Goal: Browse casually

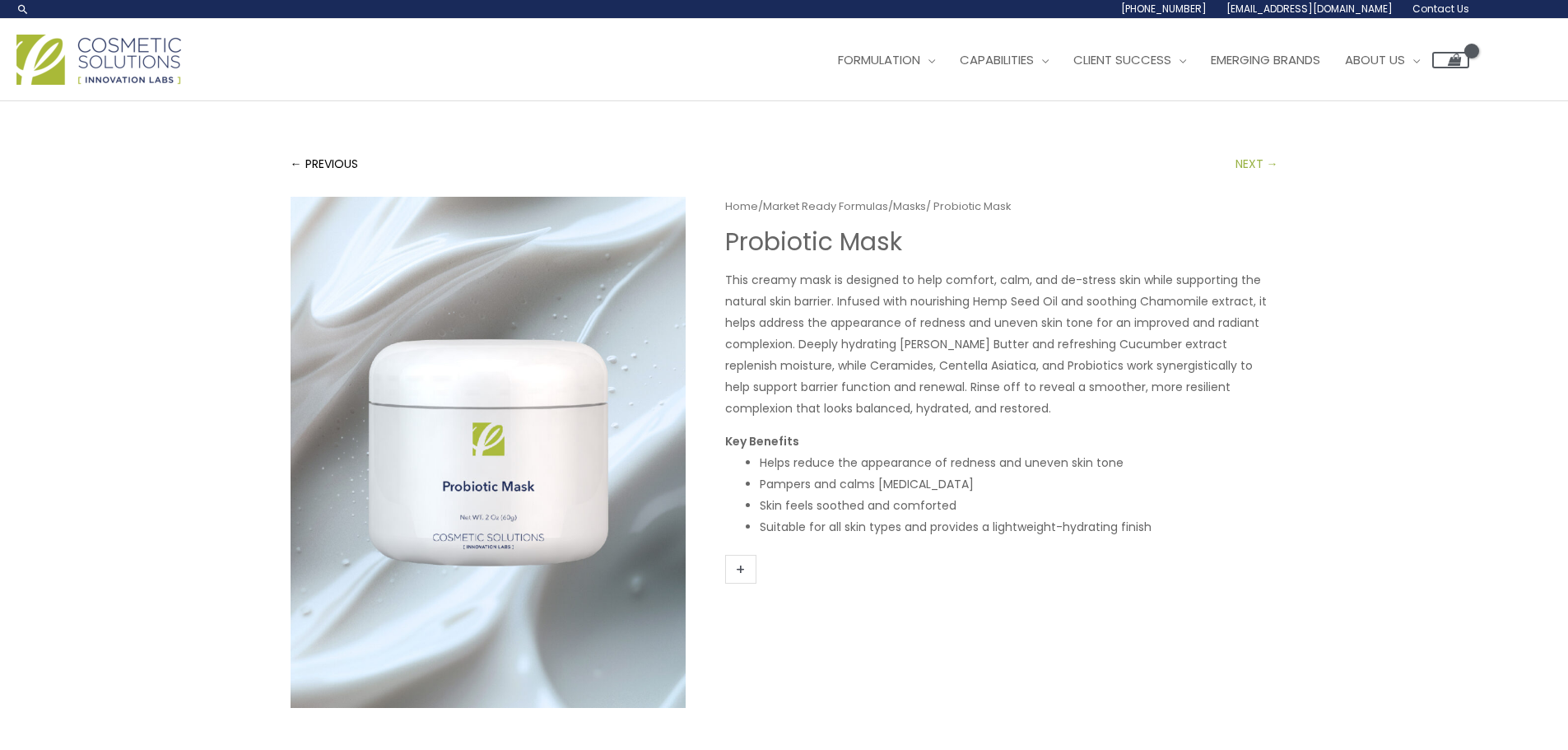
click at [1244, 160] on link "NEXT →" at bounding box center [1257, 164] width 43 height 33
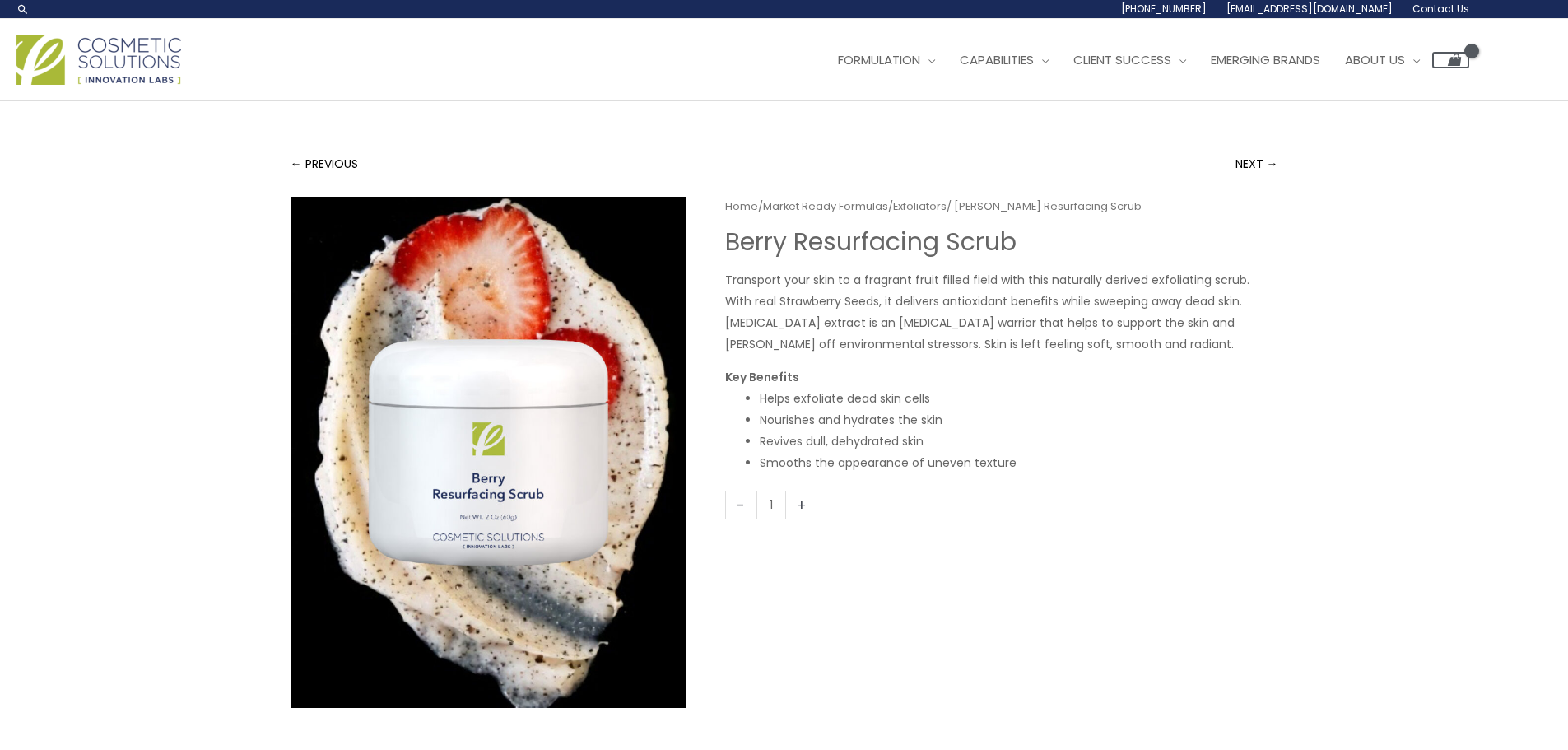
click at [164, 62] on img at bounding box center [98, 60] width 164 height 51
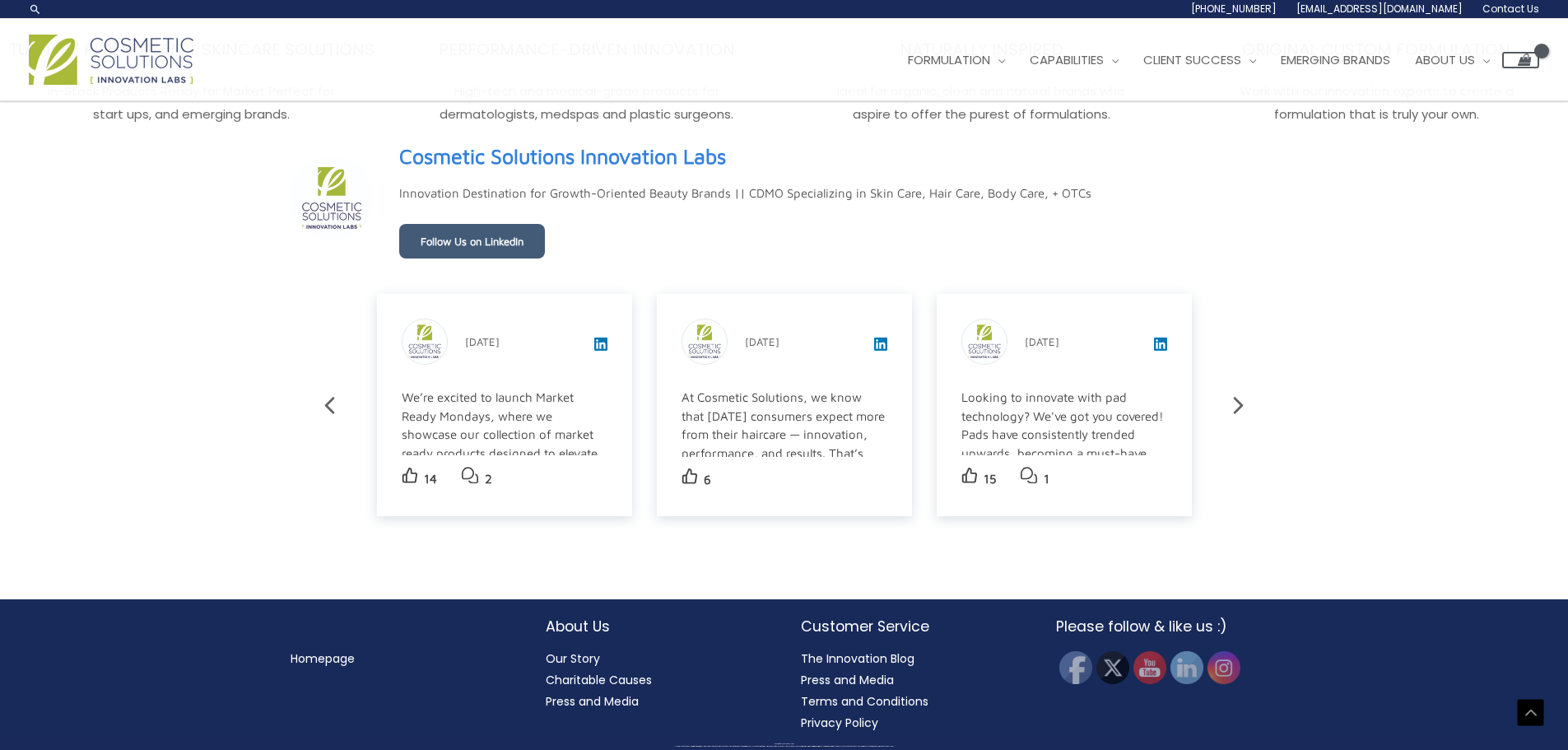
scroll to position [2916, 0]
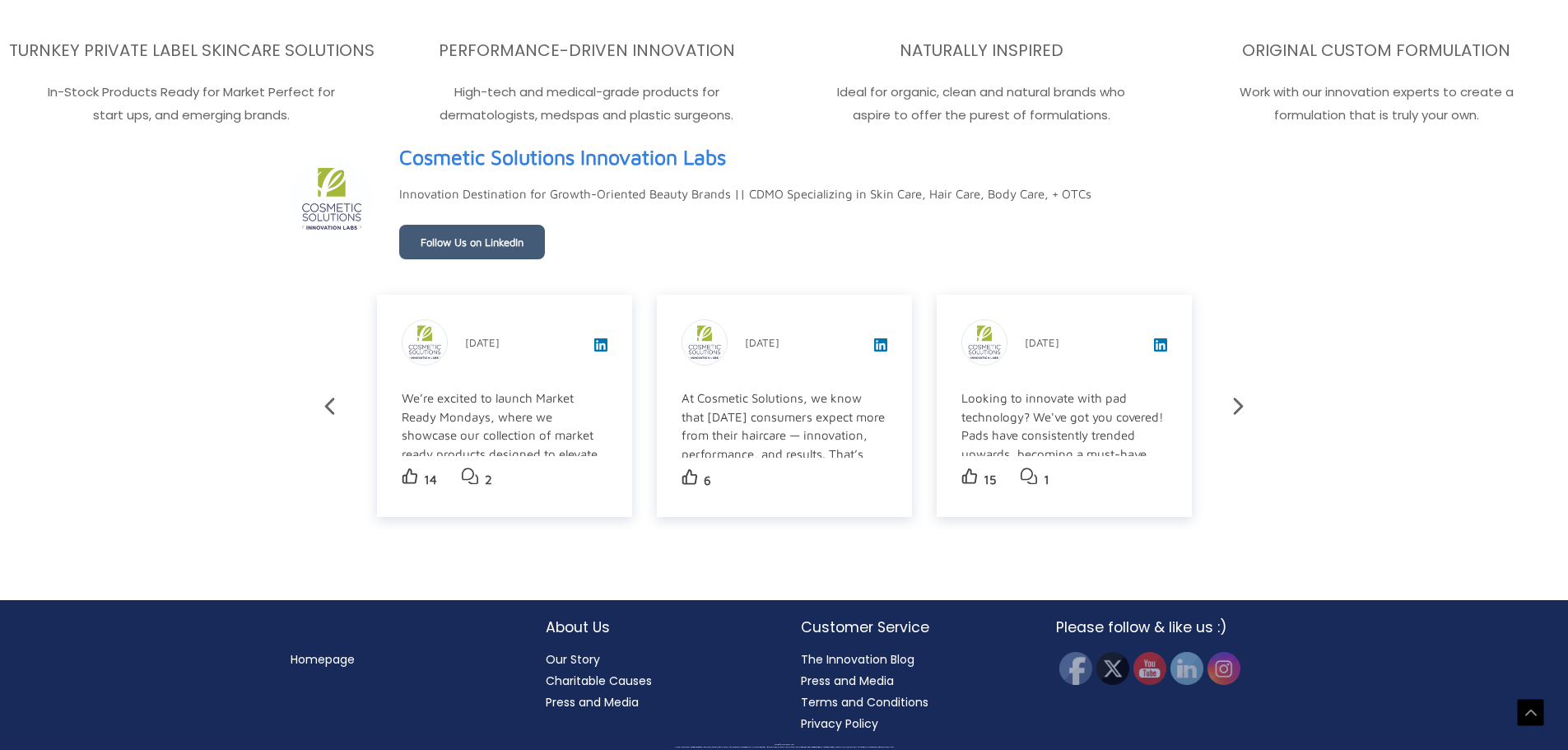
scroll to position [2948, 0]
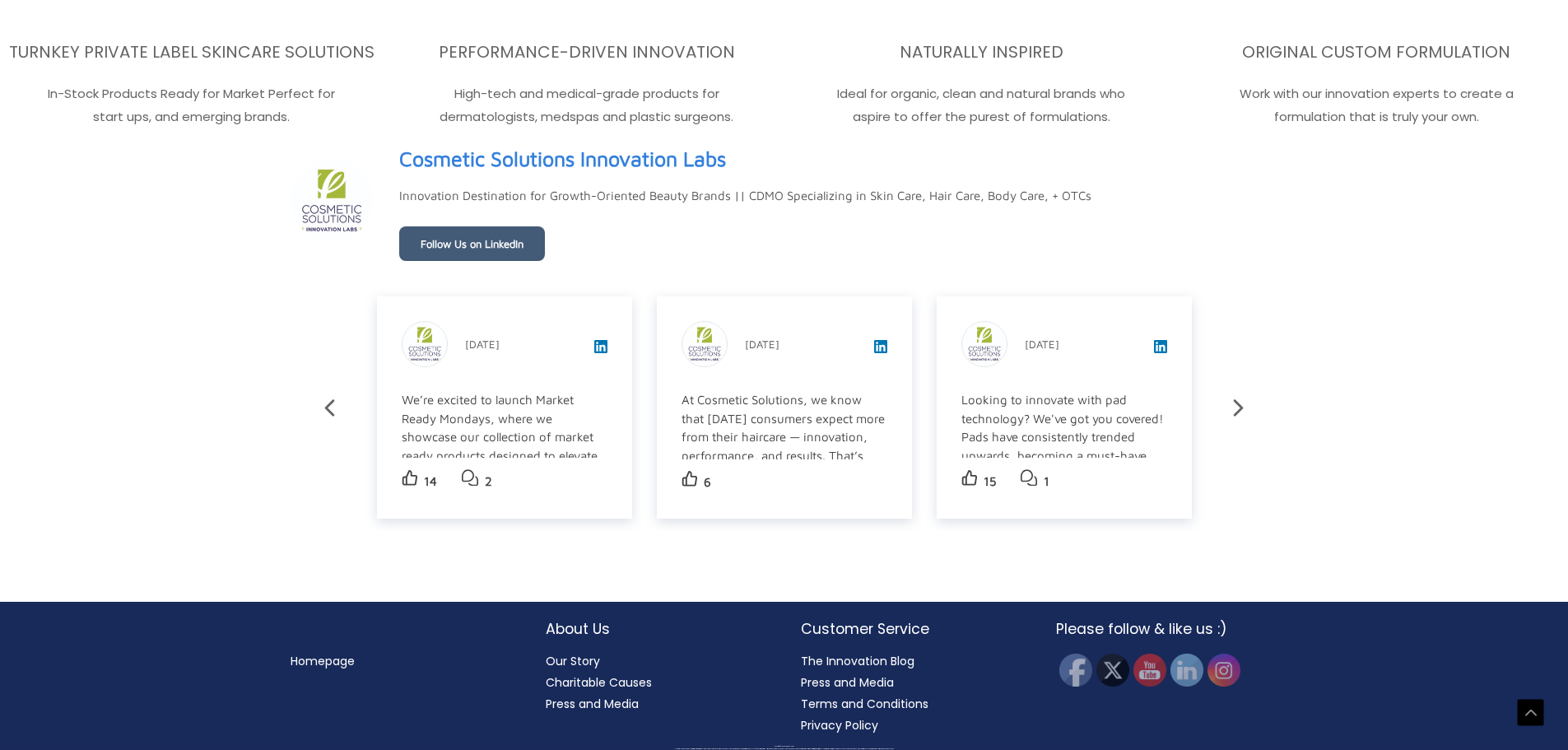
scroll to position [2948, 0]
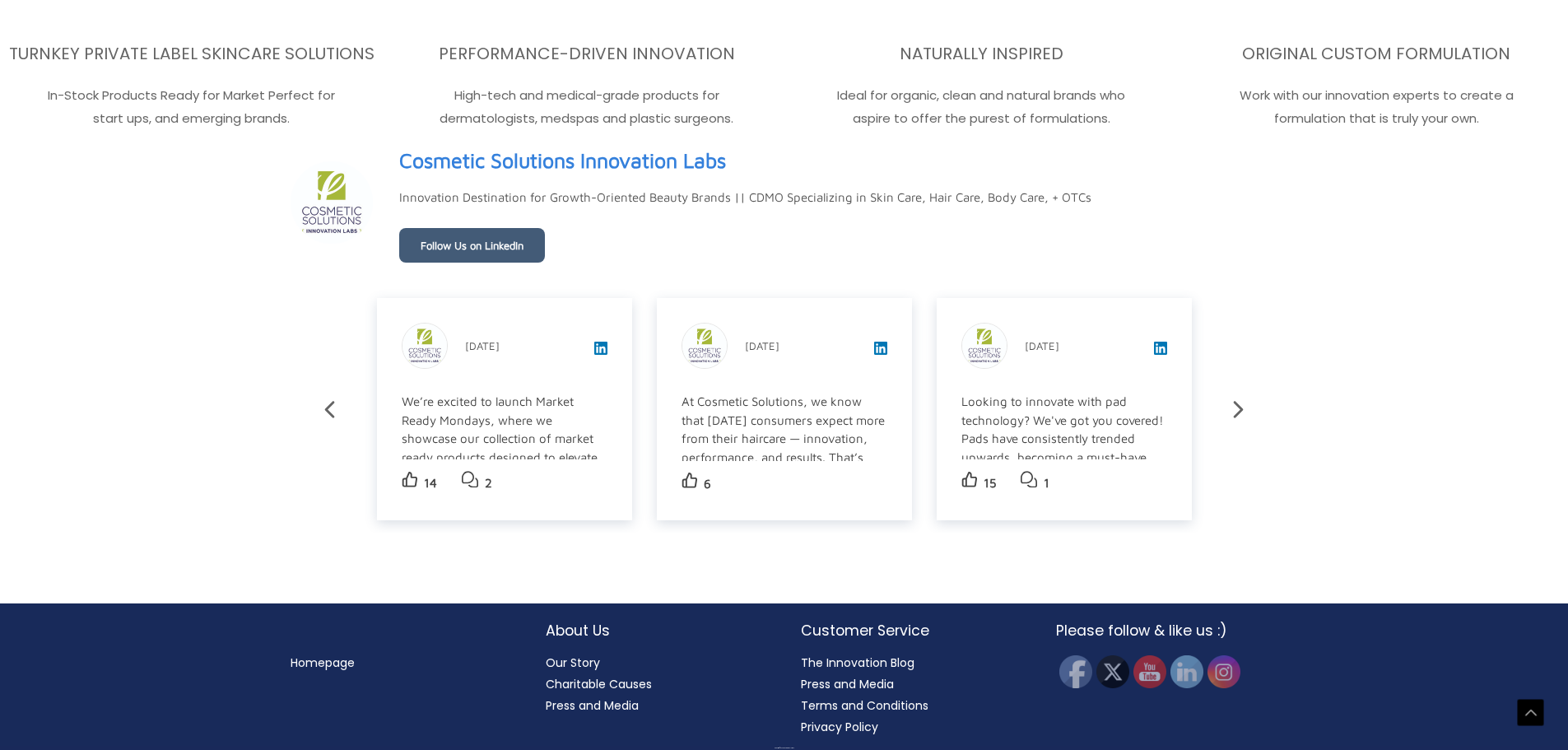
scroll to position [2948, 0]
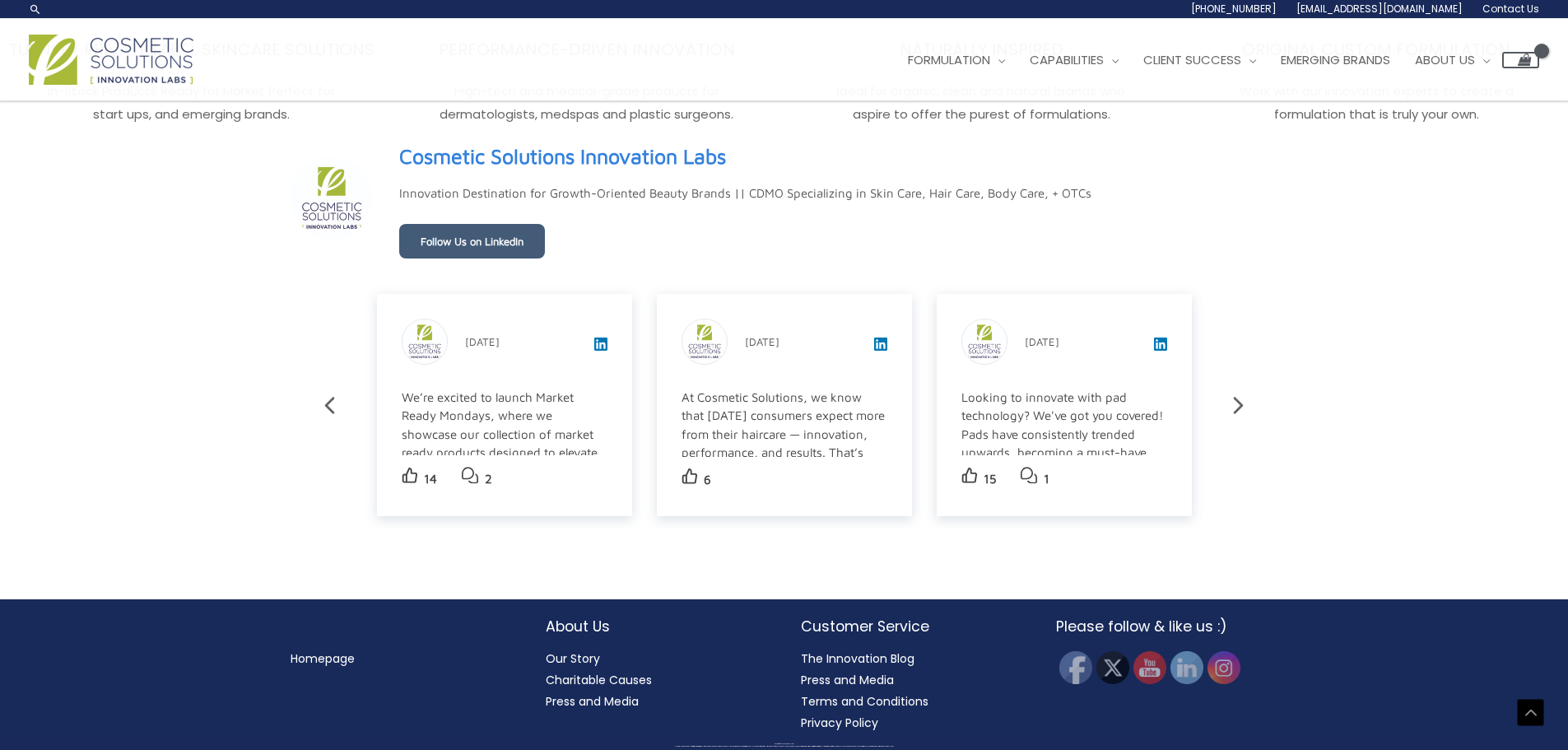
scroll to position [2916, 0]
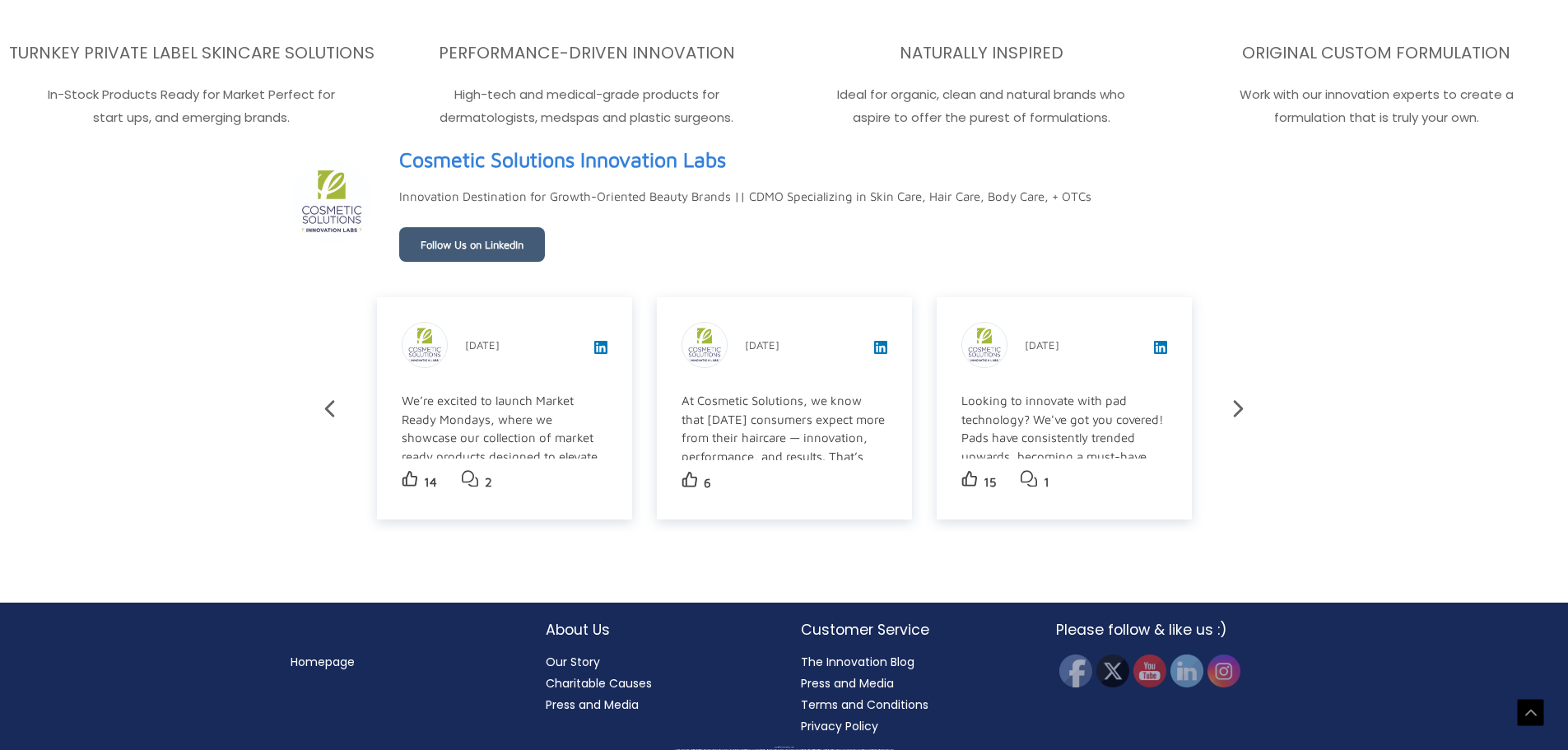
scroll to position [2948, 0]
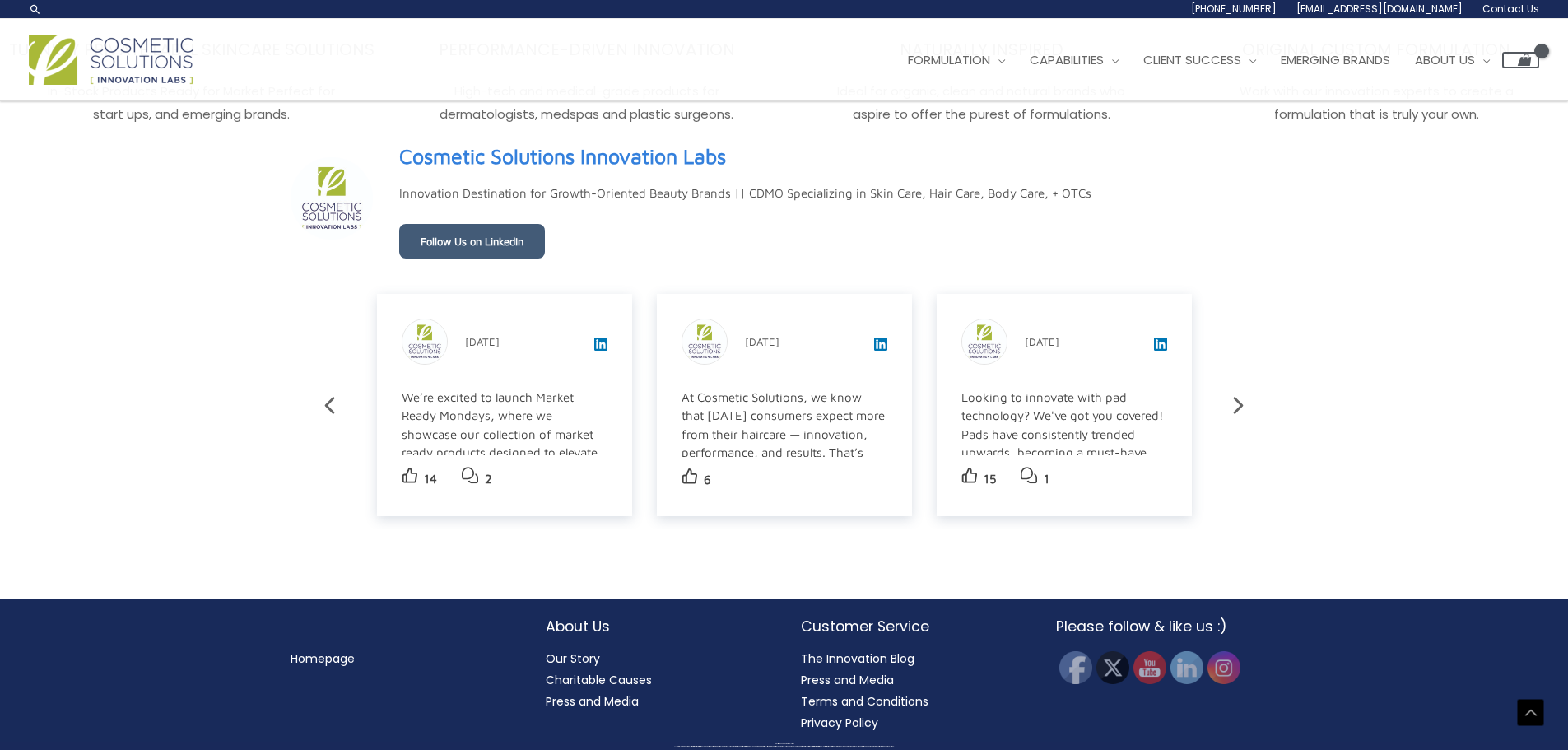
scroll to position [2916, 0]
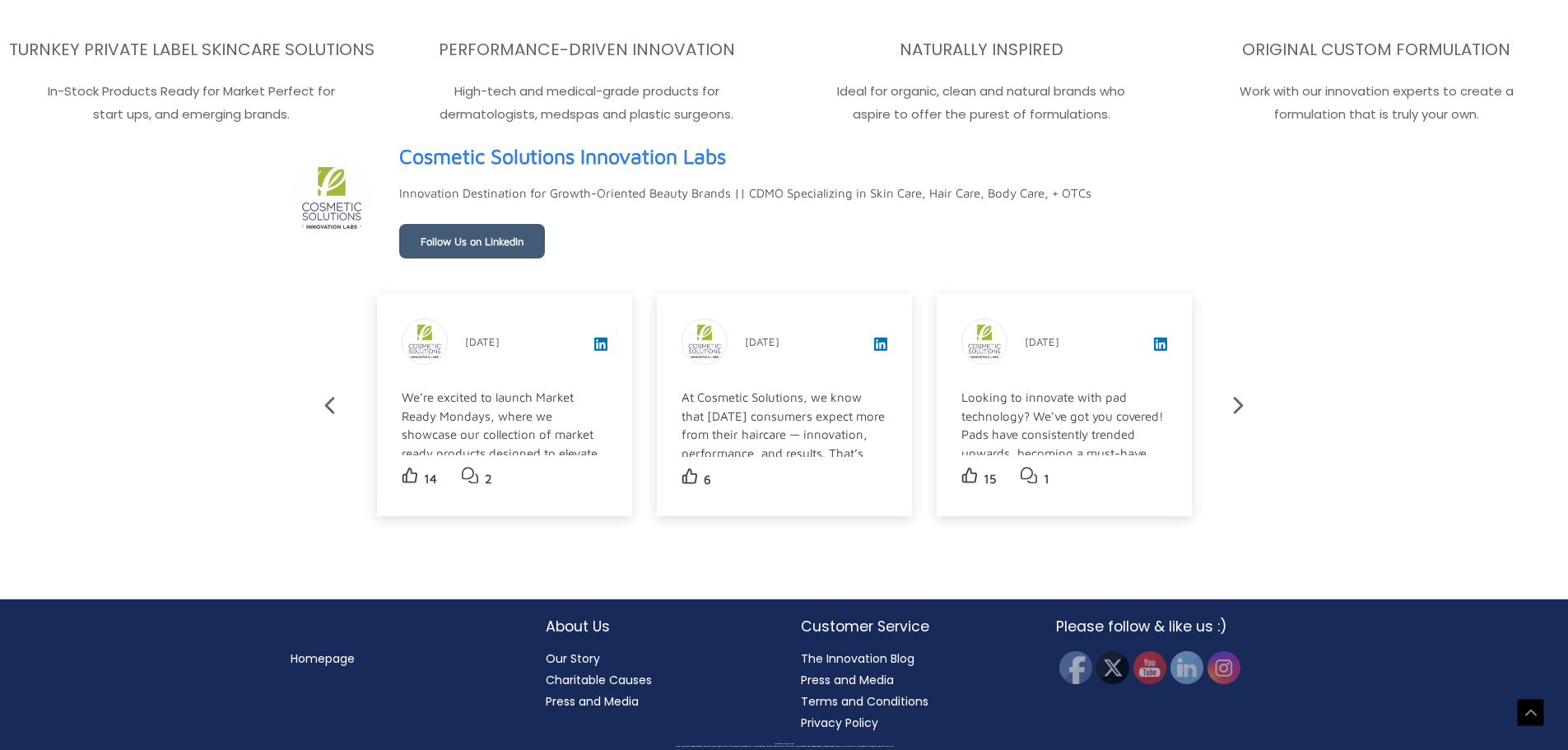
scroll to position [2948, 0]
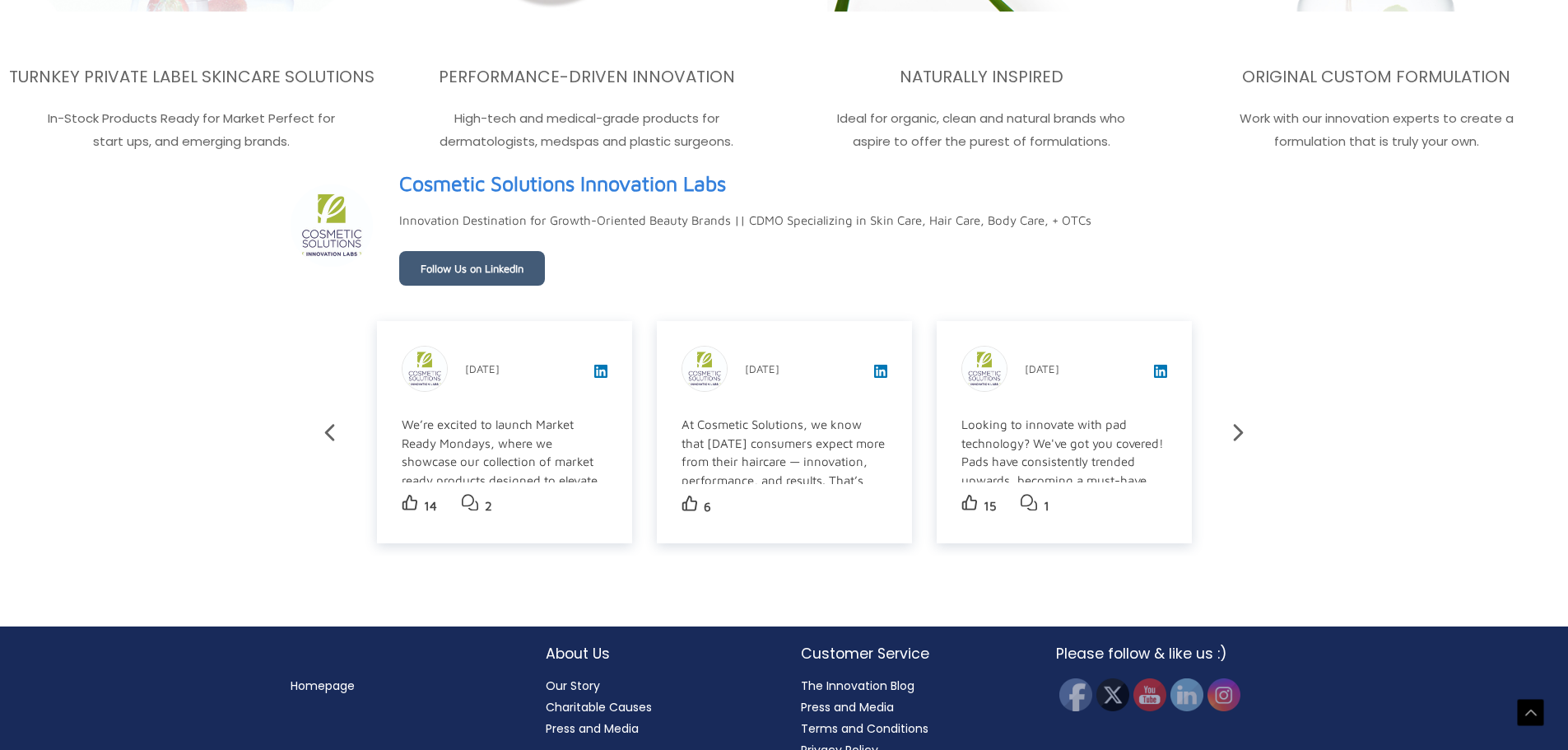
scroll to position [2948, 0]
